Goal: Task Accomplishment & Management: Use online tool/utility

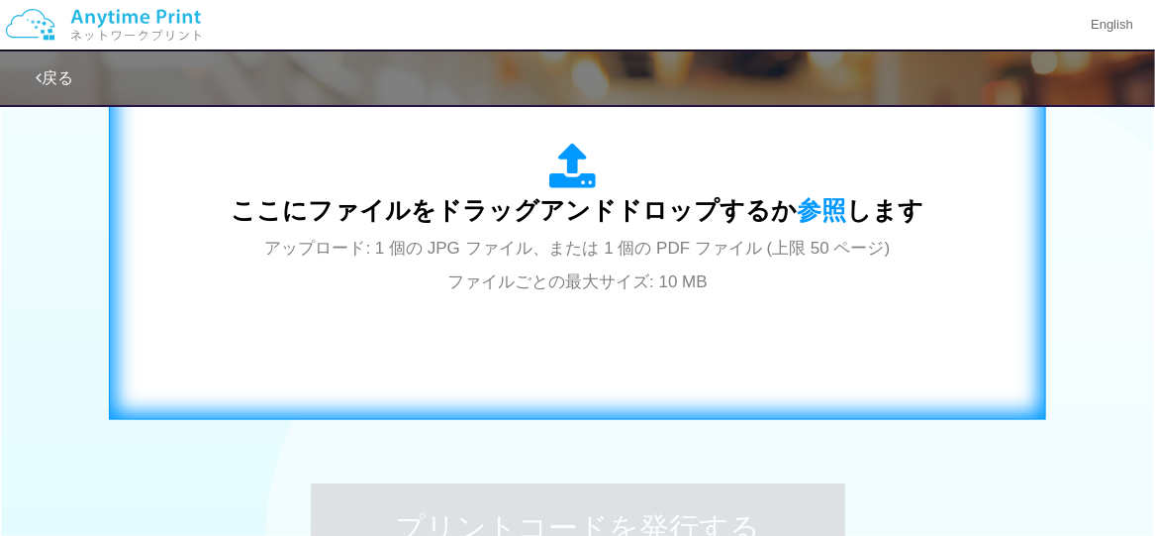
scroll to position [891, 0]
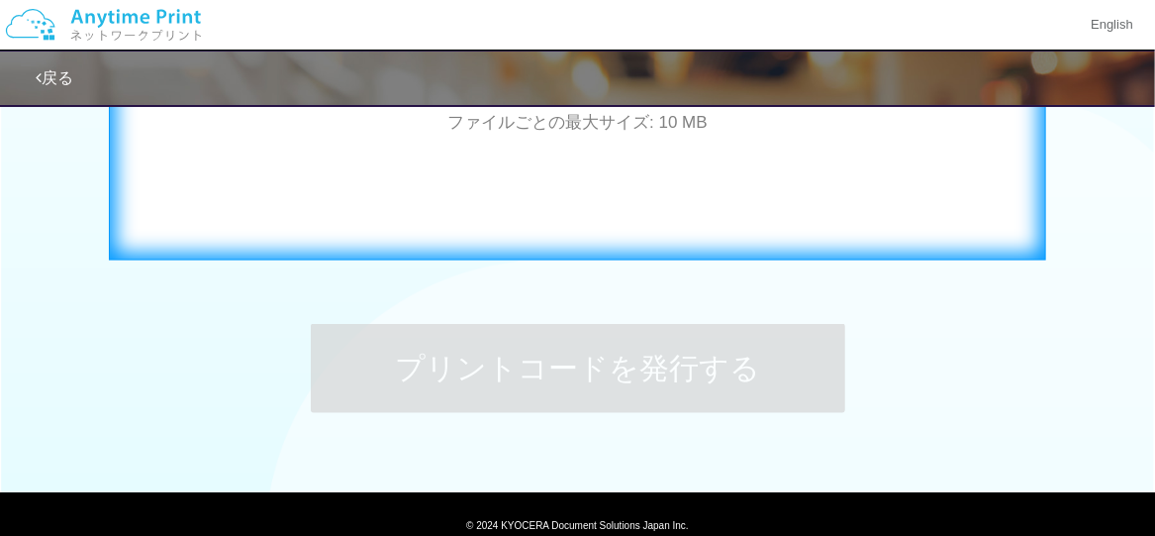
click at [471, 185] on div "ここにファイルをドラッグアンドドロップするか 参照 します アップロード: 1 個の JPG ファイル、または 1 個の PDF ファイル (上限 50 ペー…" at bounding box center [578, 60] width 896 height 358
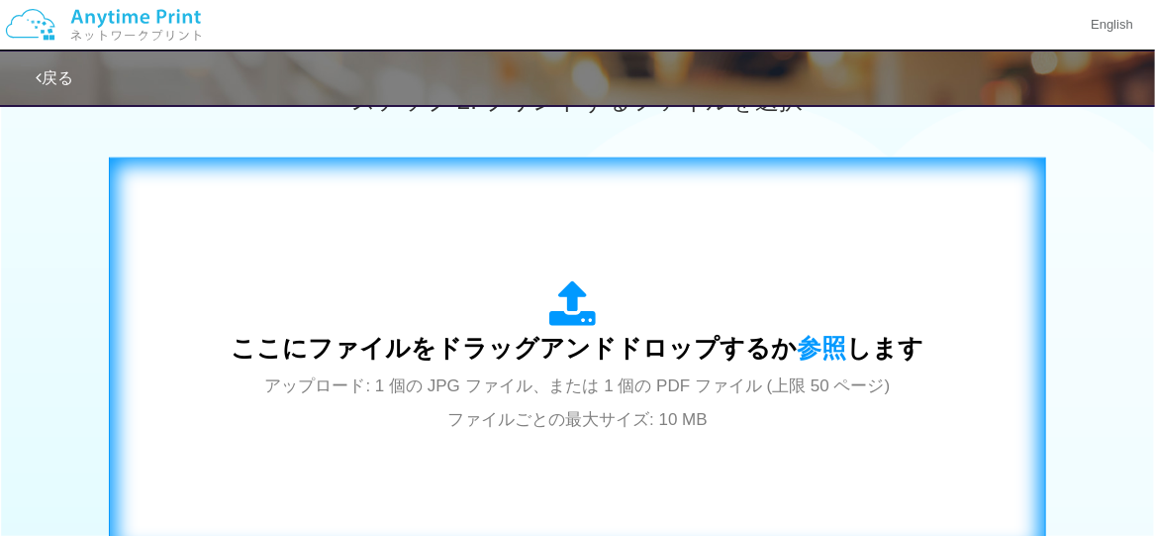
click at [536, 222] on div "ここにファイルをドラッグアンドドロップするか 参照 します アップロード: 1 個の JPG ファイル、または 1 個の PDF ファイル (上限 50 ペー…" at bounding box center [578, 357] width 896 height 358
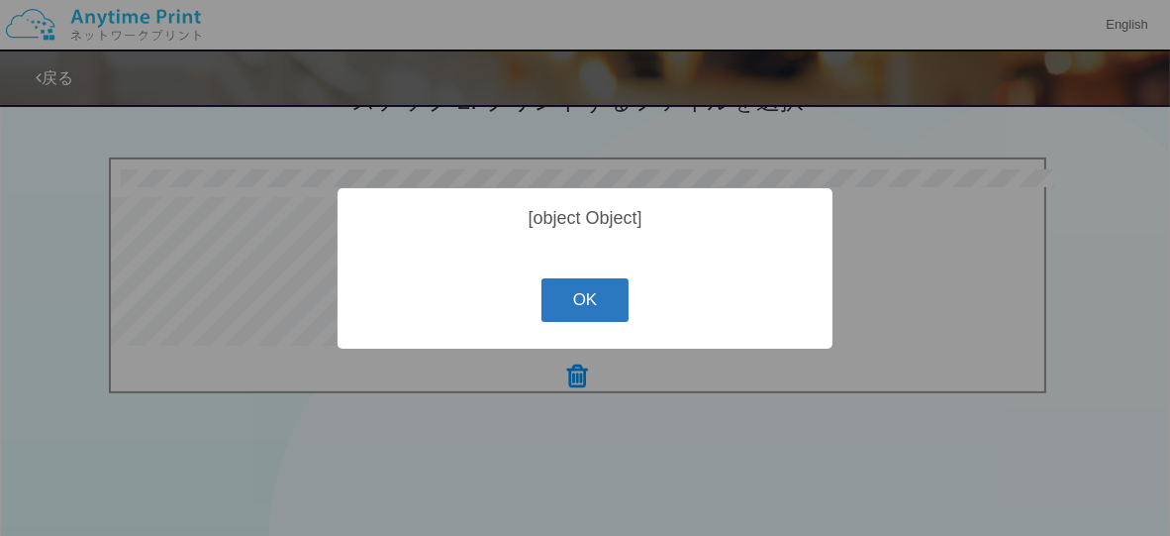
click at [604, 313] on button "OK" at bounding box center [585, 300] width 88 height 44
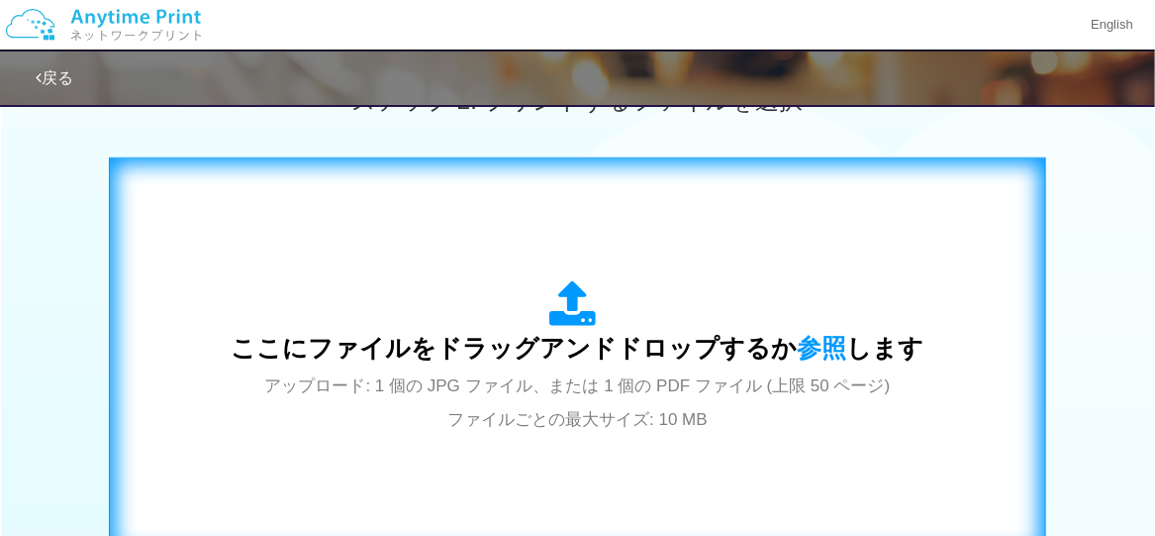
click at [648, 287] on div "ここにファイルをドラッグアンドドロップするか 参照 します アップロード: 1 個の JPG ファイル、または 1 個の PDF ファイル (上限 50 ペー…" at bounding box center [578, 357] width 693 height 154
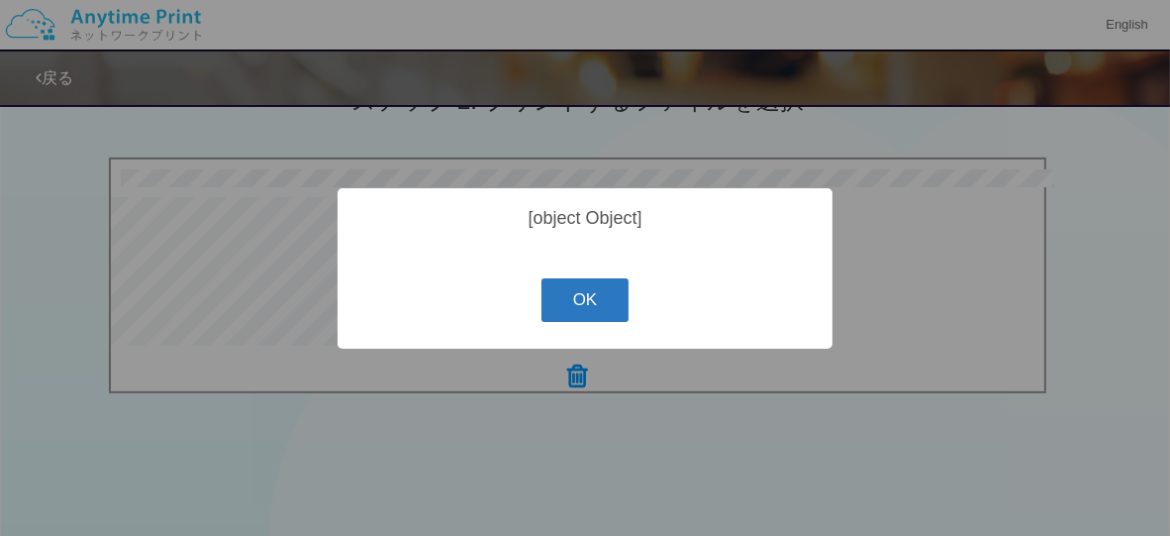
click at [611, 290] on button "OK" at bounding box center [585, 300] width 88 height 44
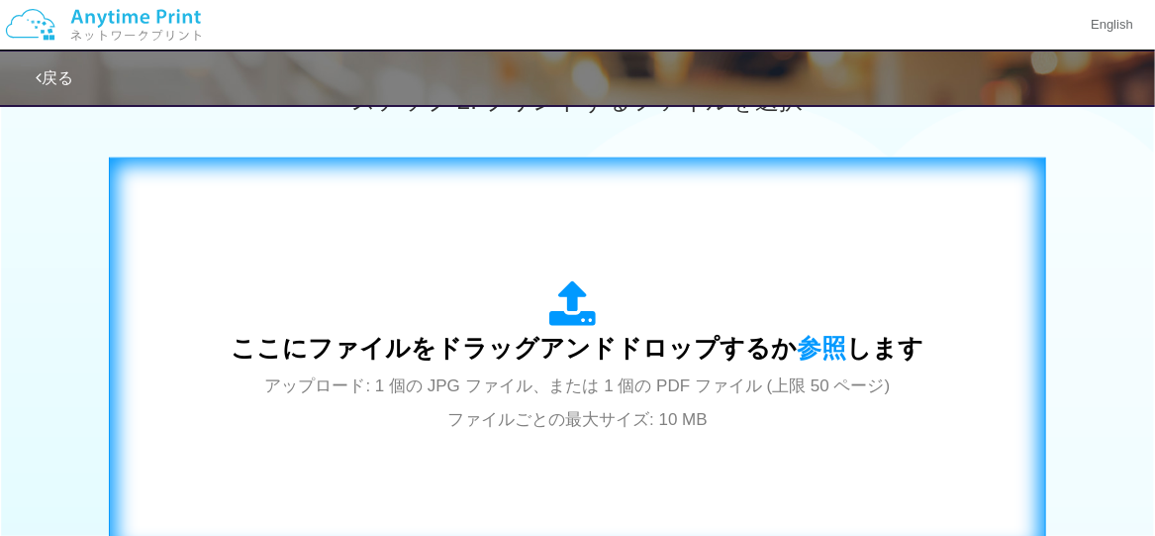
click at [531, 361] on span "ここにファイルをドラッグアンドドロップするか 参照 します" at bounding box center [578, 348] width 693 height 28
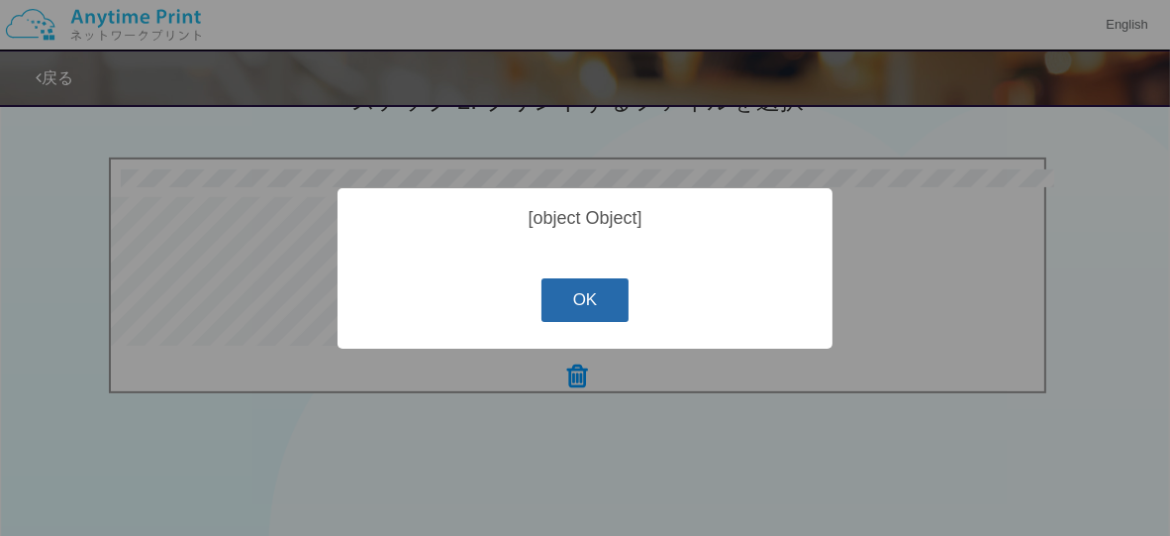
click at [581, 298] on button "OK" at bounding box center [585, 300] width 88 height 44
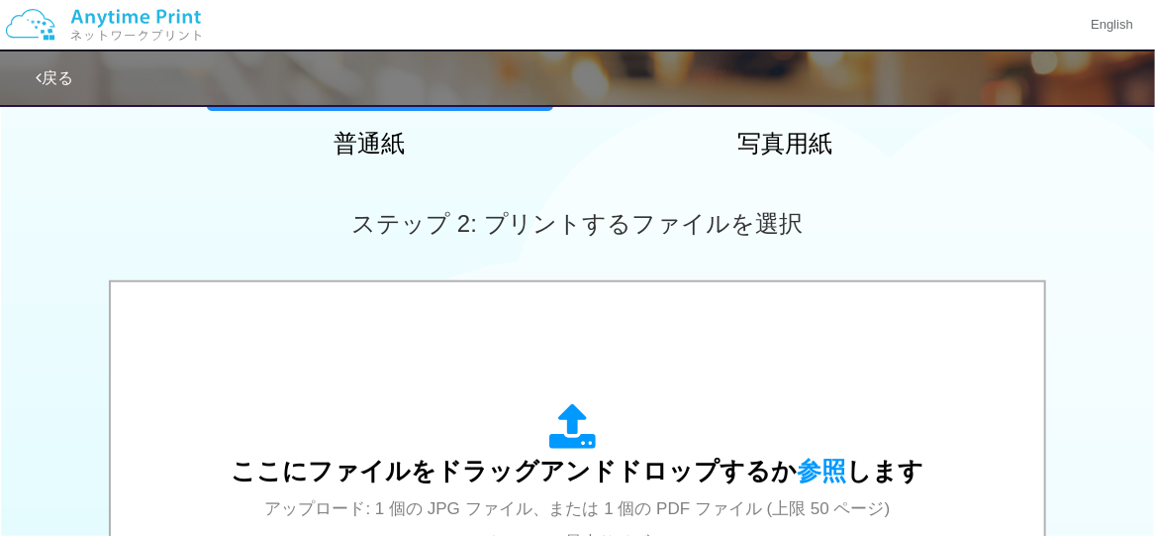
scroll to position [297, 0]
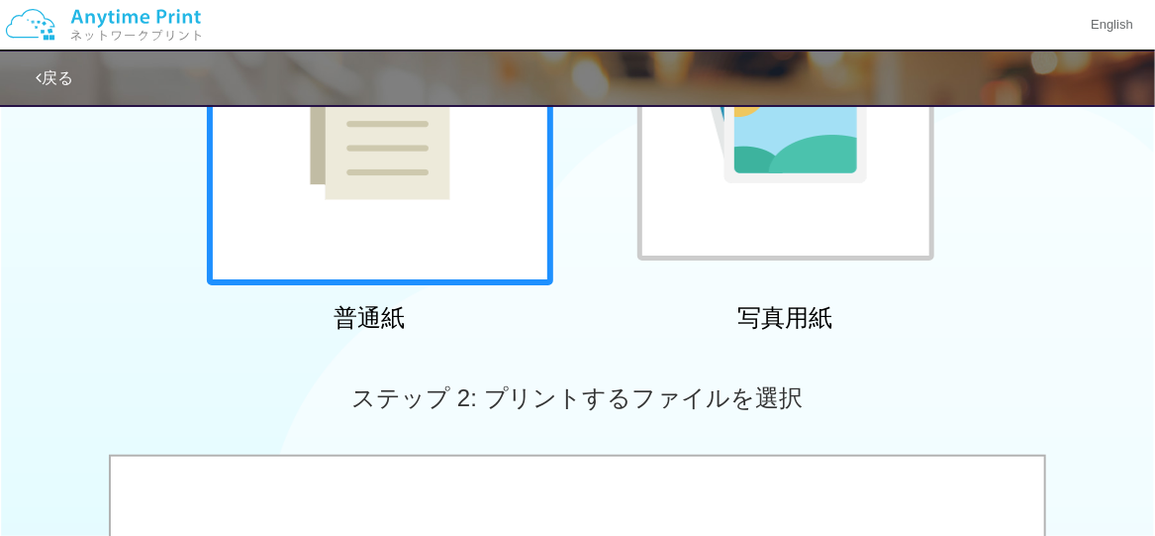
click at [151, 18] on img at bounding box center [103, 24] width 211 height 69
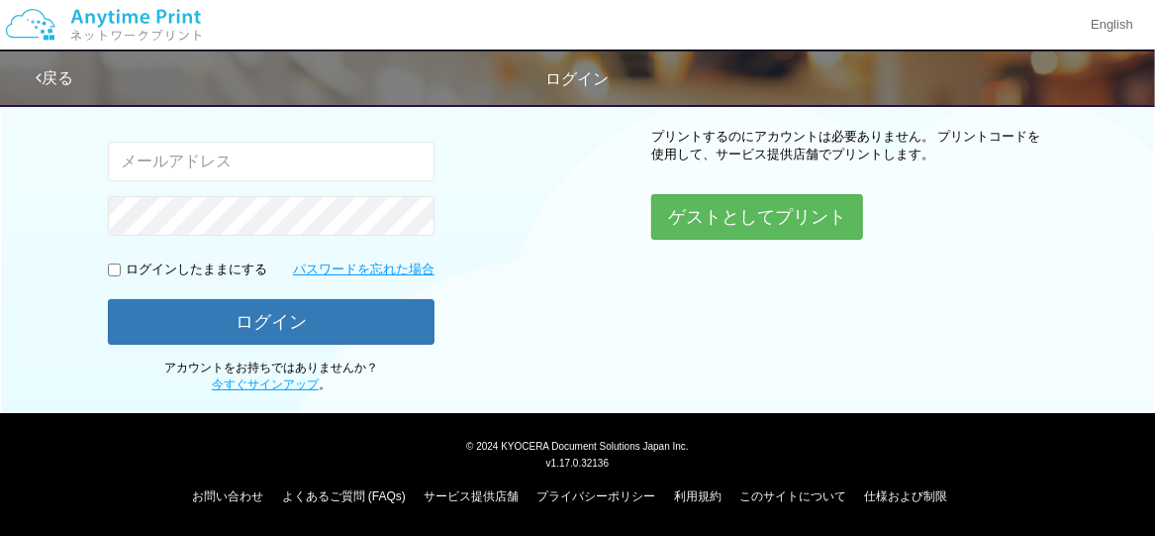
scroll to position [285, 0]
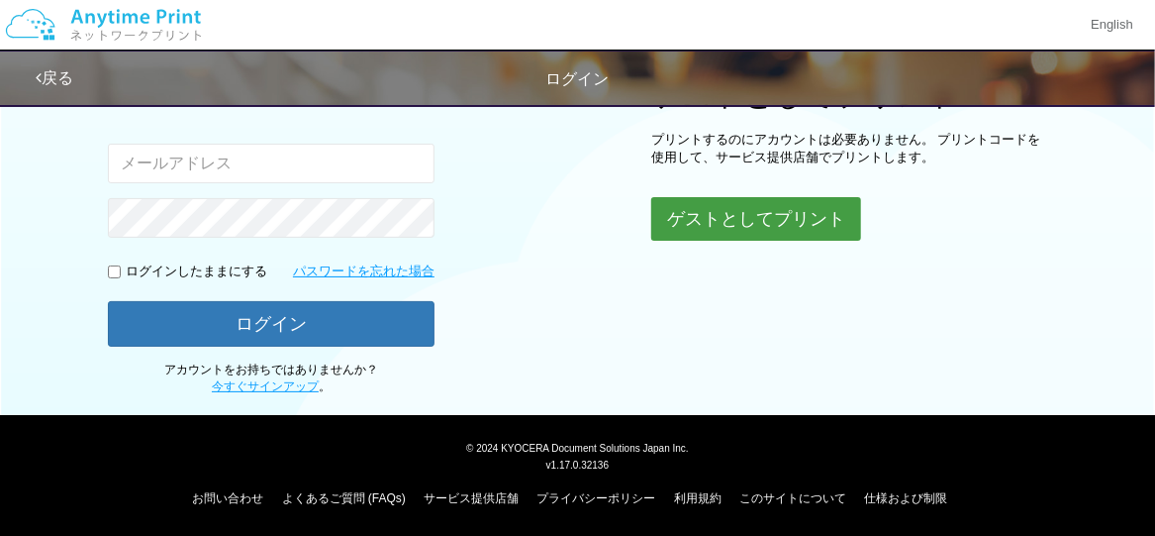
click at [707, 204] on button "ゲストとしてプリント" at bounding box center [756, 219] width 210 height 44
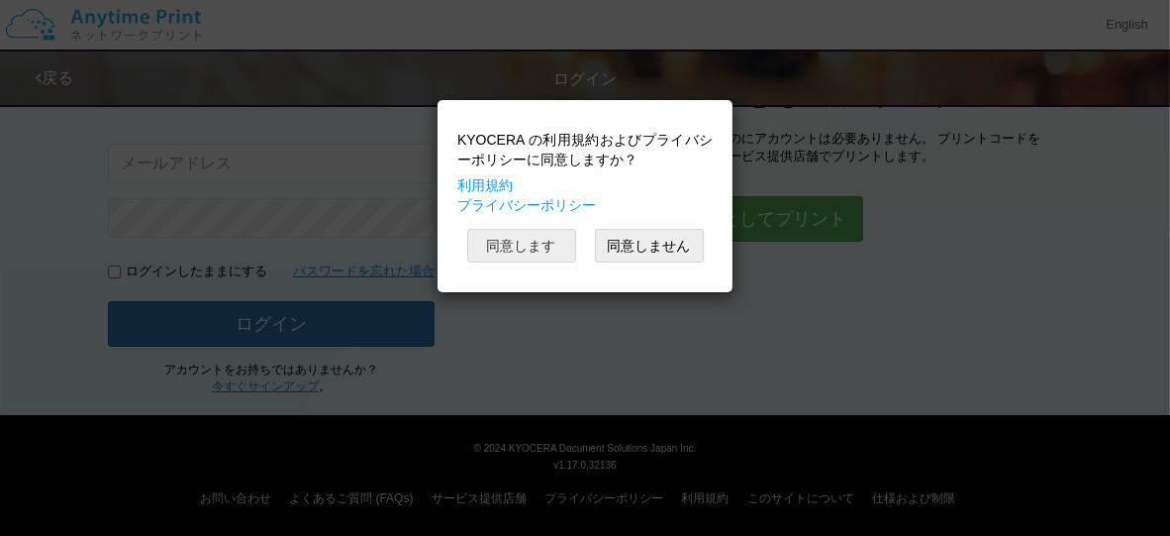
click at [552, 252] on button "同意します" at bounding box center [521, 246] width 109 height 34
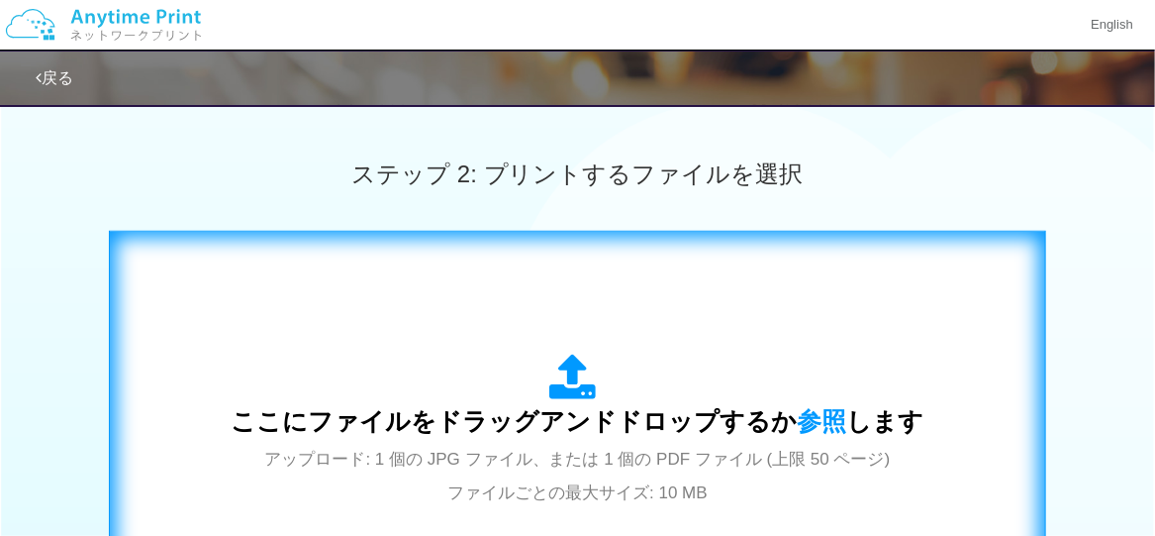
scroll to position [681, 0]
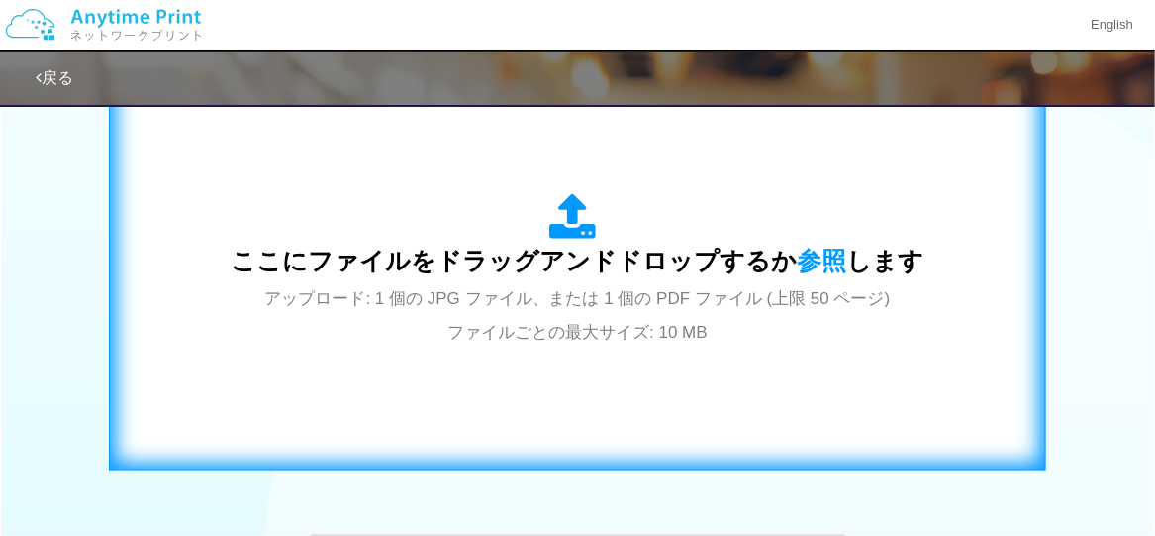
click at [587, 390] on div "ここにファイルをドラッグアンドドロップするか 参照 します アップロード: 1 個の JPG ファイル、または 1 個の PDF ファイル (上限 50 ペー…" at bounding box center [578, 270] width 896 height 358
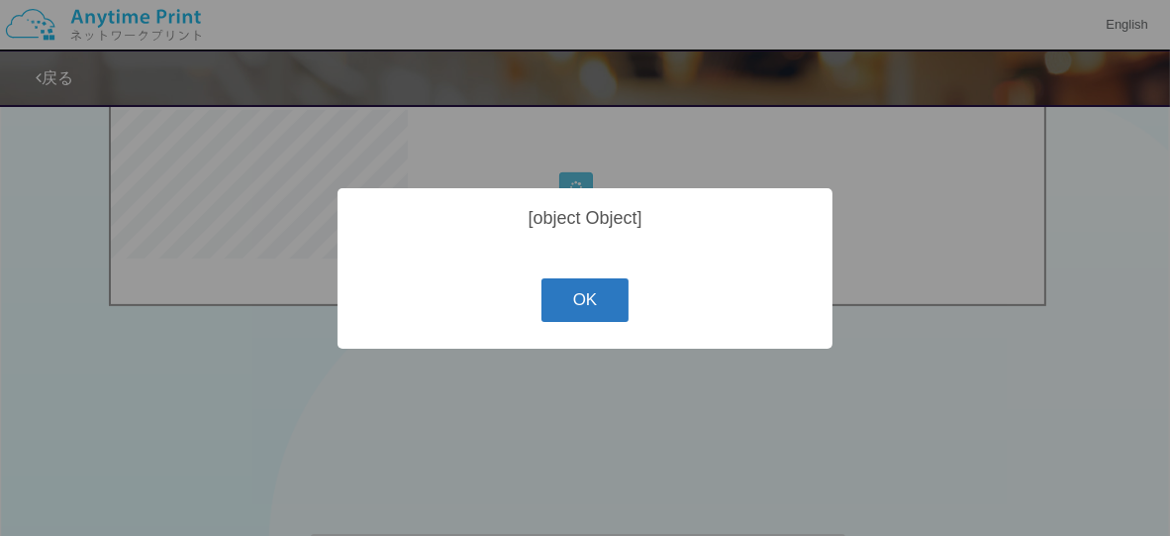
click at [578, 300] on button "OK" at bounding box center [585, 300] width 88 height 44
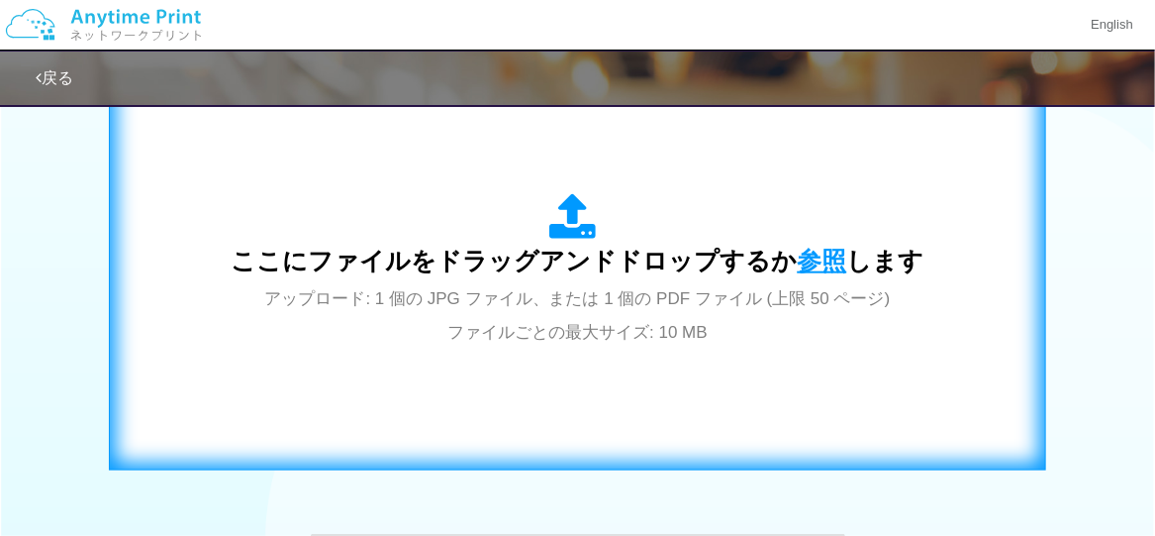
click at [829, 263] on span "参照" at bounding box center [822, 260] width 49 height 28
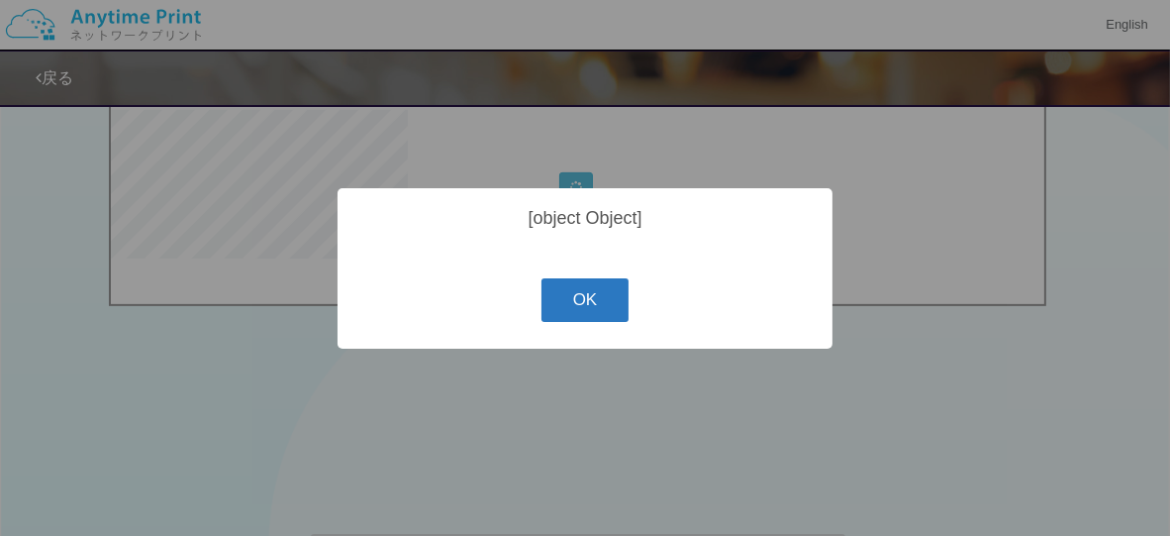
click at [589, 311] on button "OK" at bounding box center [585, 300] width 88 height 44
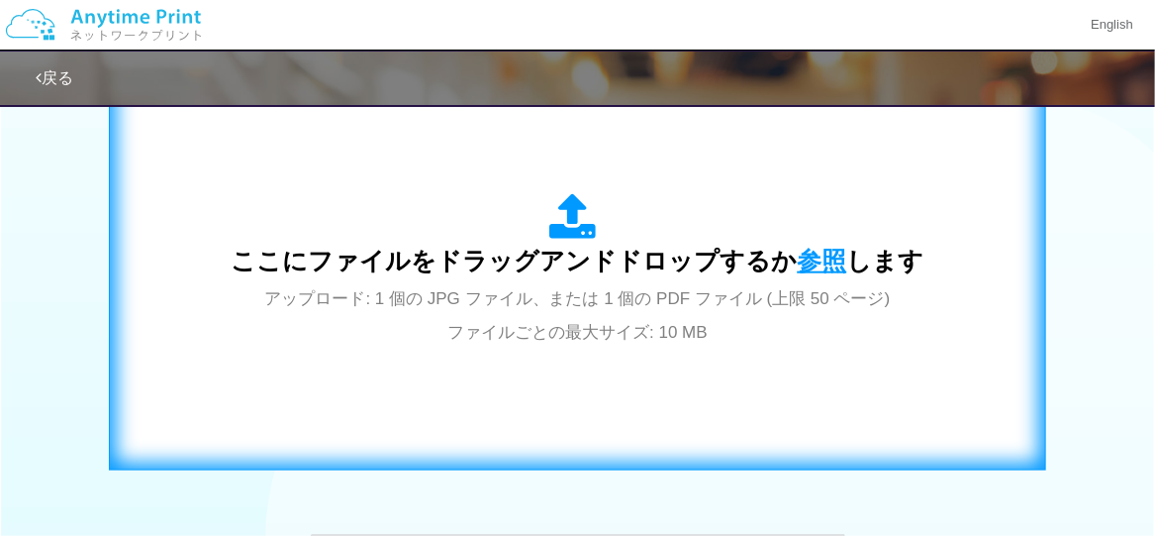
click at [817, 247] on span "参照" at bounding box center [822, 260] width 49 height 28
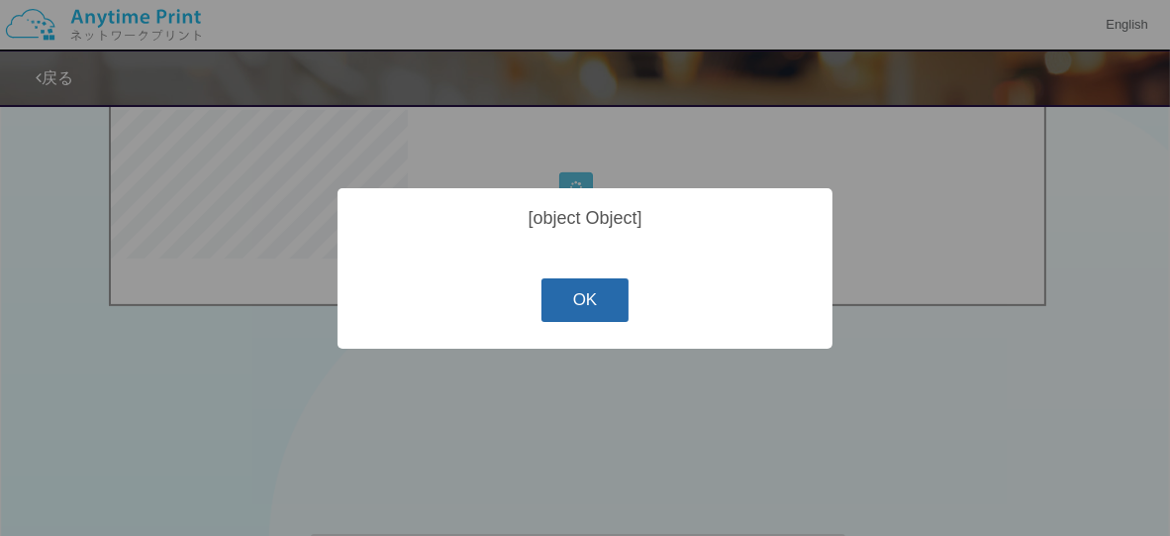
click at [611, 305] on button "OK" at bounding box center [585, 300] width 88 height 44
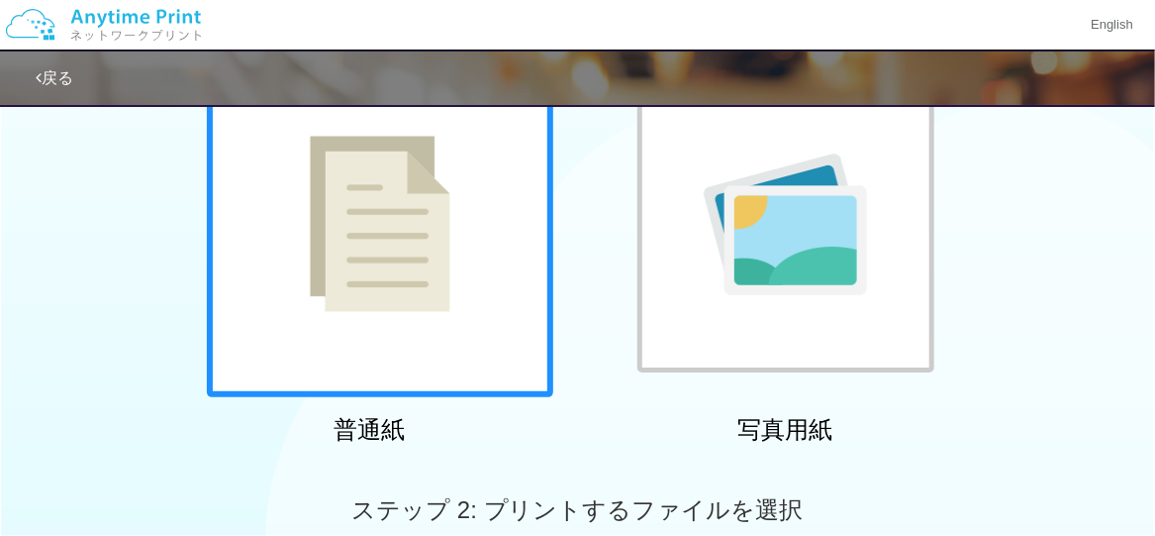
scroll to position [0, 0]
